Goal: Obtain resource: Download file/media

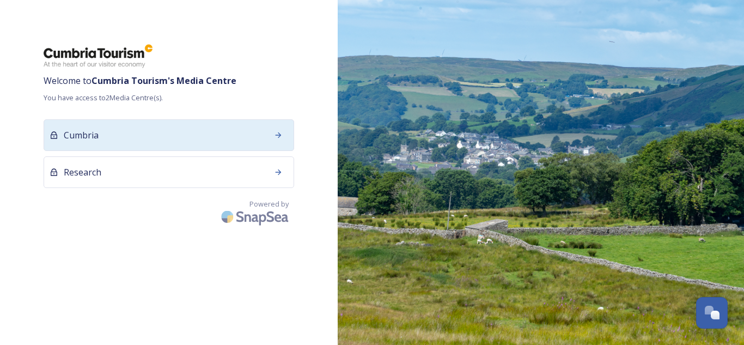
click at [184, 135] on div "Cumbria" at bounding box center [169, 135] width 251 height 32
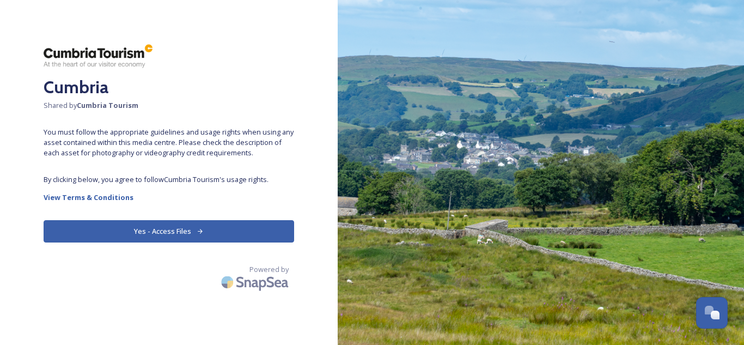
click at [174, 232] on button "Yes - Access Files" at bounding box center [169, 231] width 251 height 22
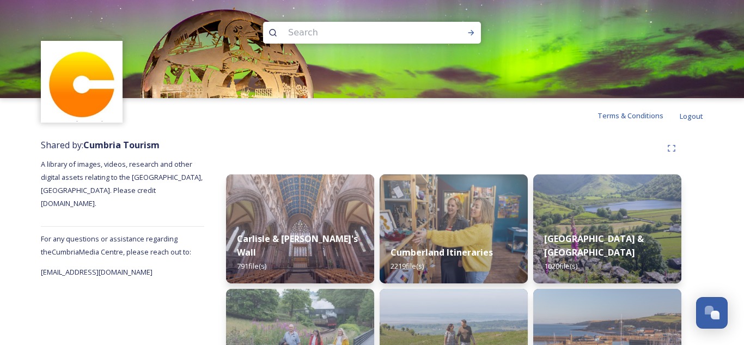
click at [724, 124] on div "Terms & Conditions Logout" at bounding box center [372, 115] width 744 height 35
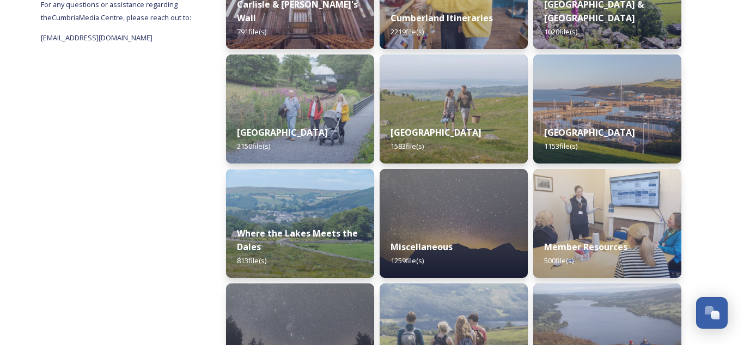
scroll to position [233, 0]
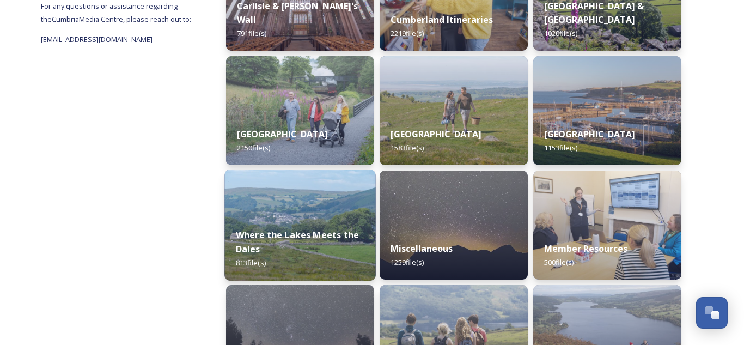
click at [315, 217] on div "Where the Lakes Meets the Dales 813 file(s)" at bounding box center [299, 248] width 151 height 63
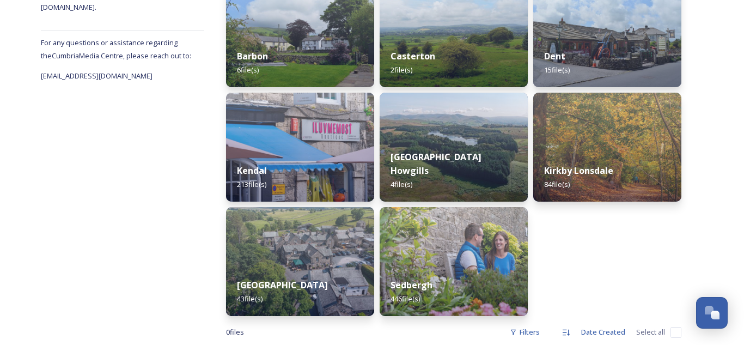
scroll to position [218, 0]
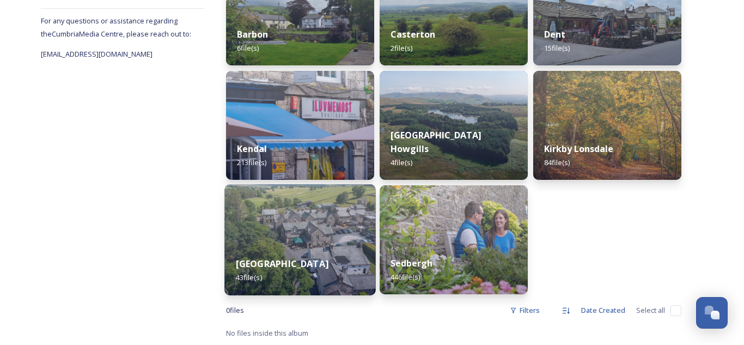
click at [282, 243] on img at bounding box center [299, 239] width 151 height 111
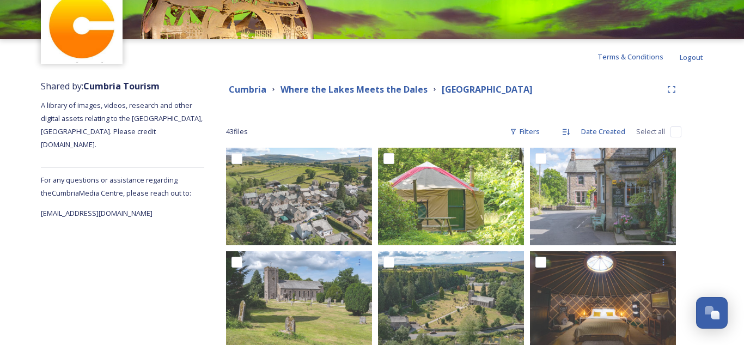
scroll to position [56, 0]
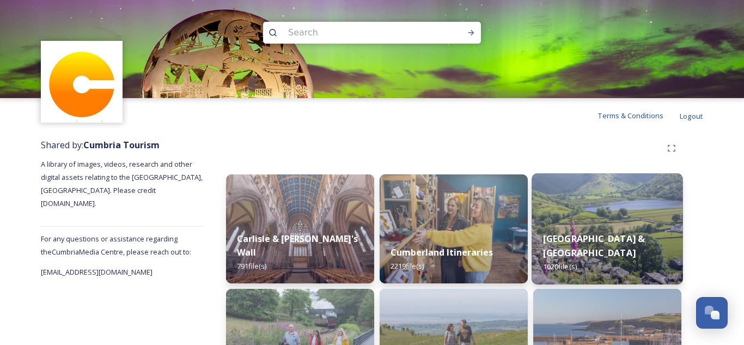
click at [605, 227] on div "Eden Valley & North Pennines 1020 file(s)" at bounding box center [607, 252] width 151 height 63
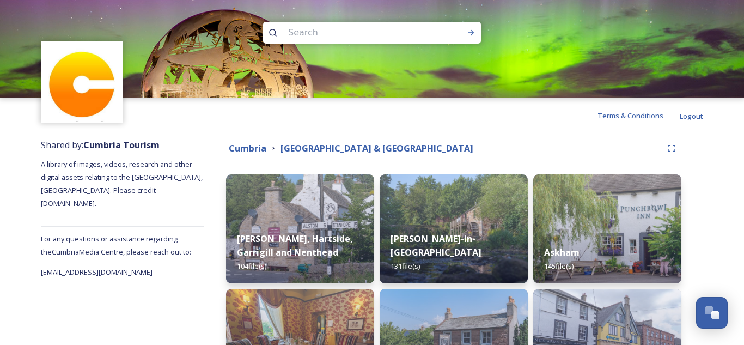
click at [695, 169] on div "Cumbria [GEOGRAPHIC_DATA] & [GEOGRAPHIC_DATA][PERSON_NAME], [GEOGRAPHIC_DATA], …" at bounding box center [453, 348] width 499 height 430
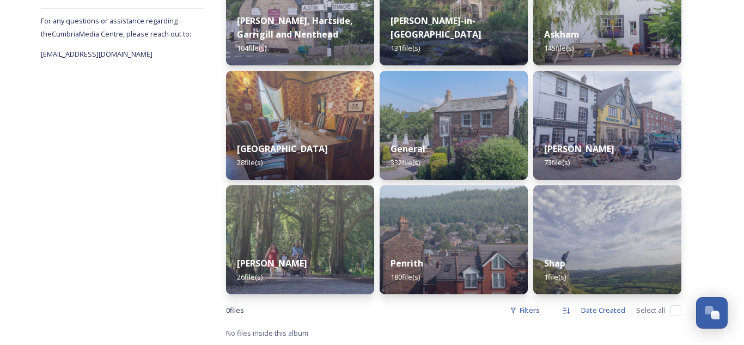
scroll to position [196, 0]
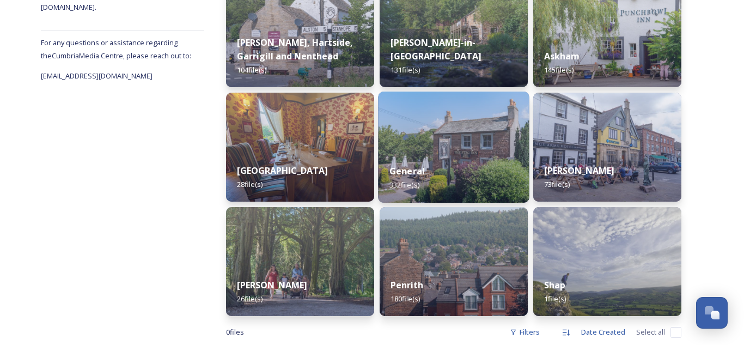
click at [430, 146] on img at bounding box center [453, 147] width 151 height 111
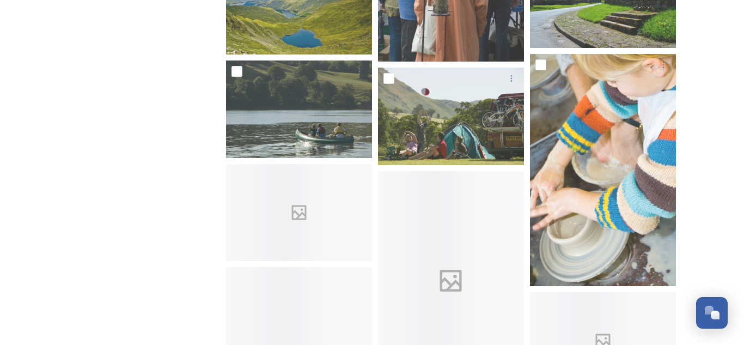
scroll to position [4684, 0]
